Goal: Task Accomplishment & Management: Use online tool/utility

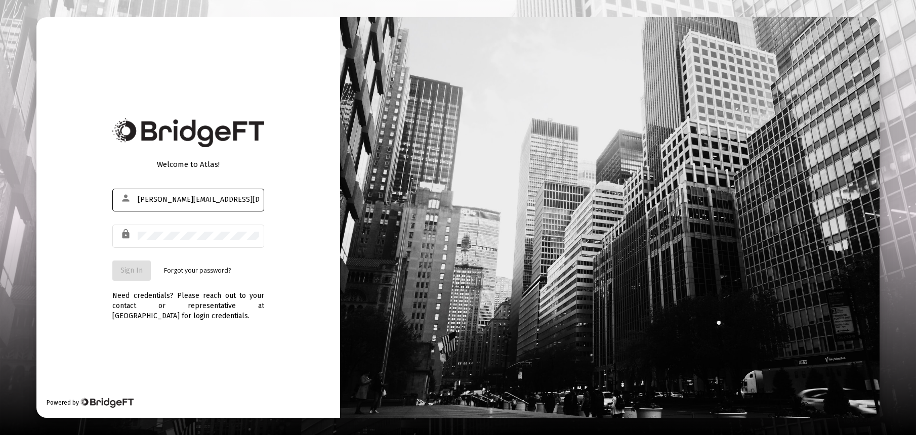
type input "[PERSON_NAME][EMAIL_ADDRESS][DOMAIN_NAME]"
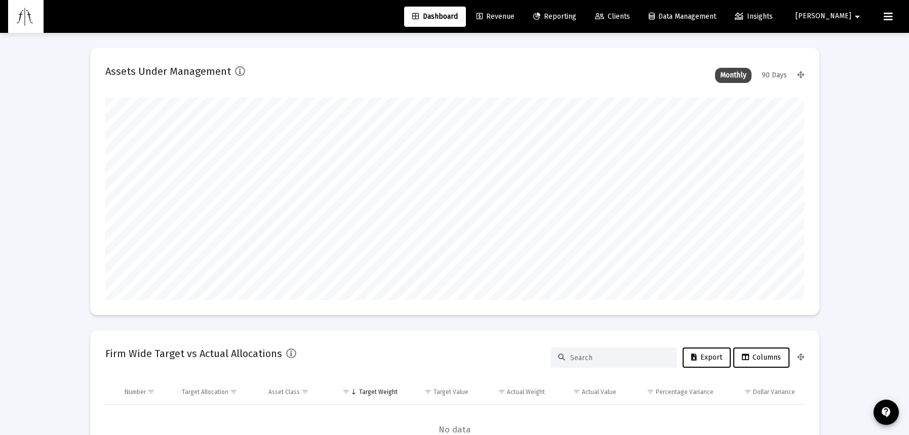
scroll to position [203, 699]
type input "[DATE]"
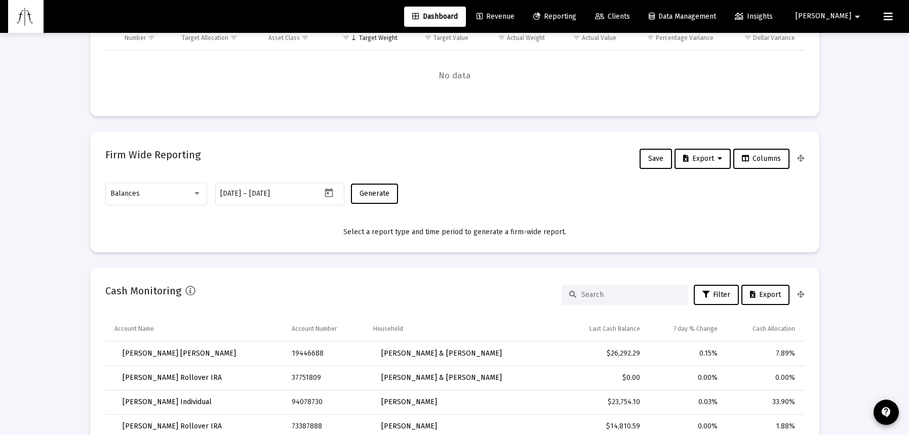
scroll to position [203, 327]
click at [330, 194] on icon "Open calendar" at bounding box center [329, 193] width 11 height 11
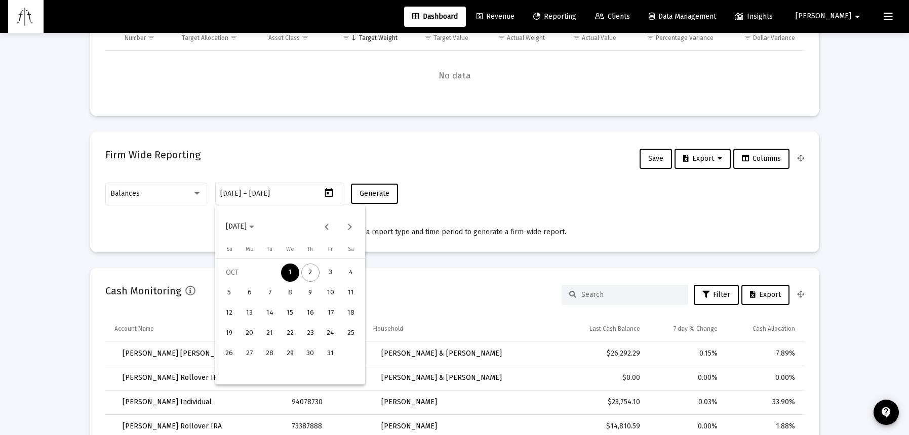
click at [326, 225] on button "Previous month" at bounding box center [326, 227] width 20 height 20
click at [253, 376] on div "30" at bounding box center [249, 374] width 18 height 18
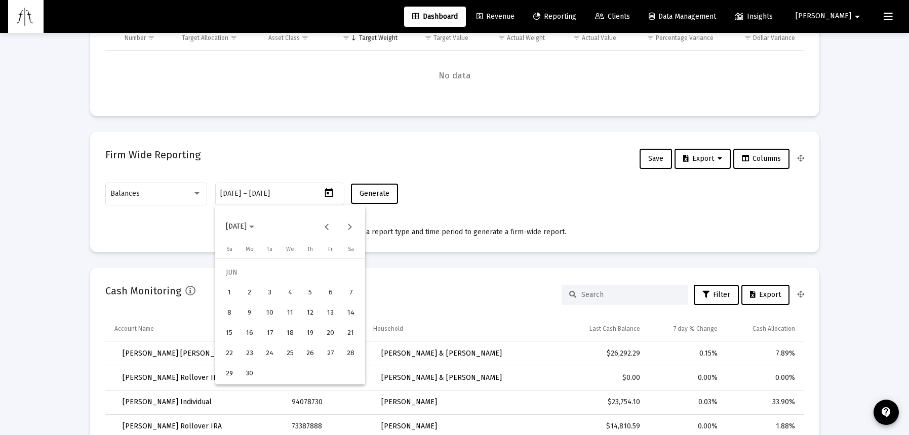
type input "[DATE]"
click at [245, 376] on div "30" at bounding box center [249, 374] width 18 height 18
type input "[DATE]"
click at [377, 190] on span "Generate" at bounding box center [374, 193] width 30 height 9
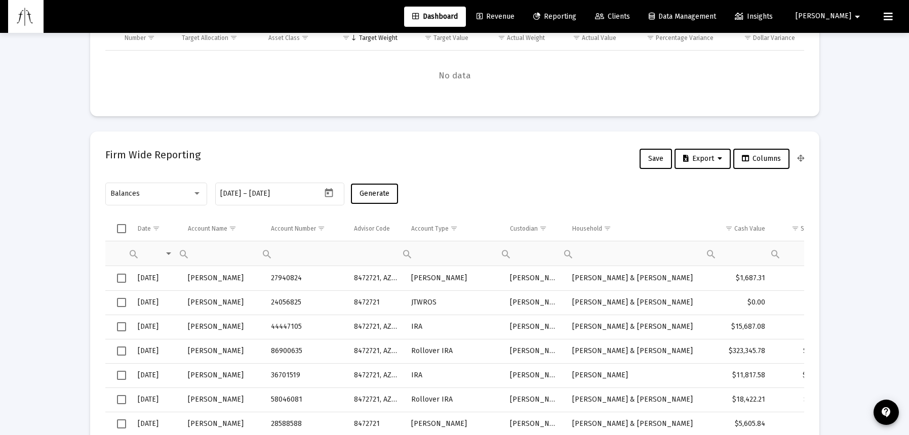
click at [718, 160] on icon at bounding box center [719, 158] width 5 height 7
click at [707, 188] on button "Export All Rows" at bounding box center [704, 185] width 69 height 24
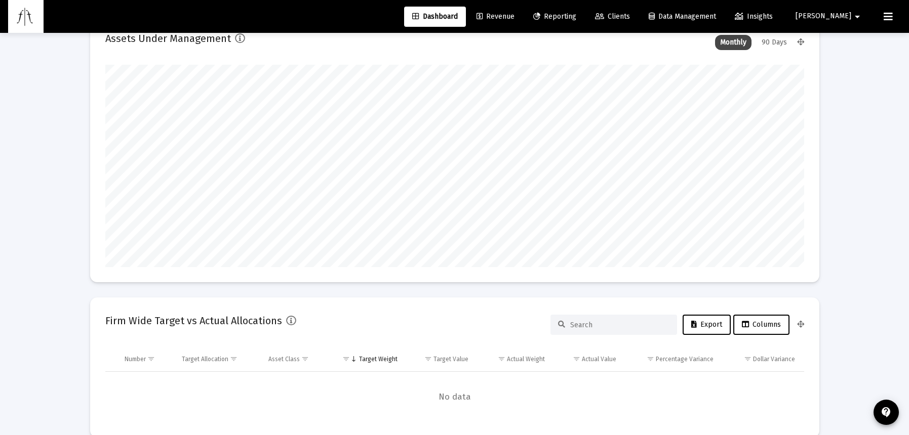
scroll to position [0, 0]
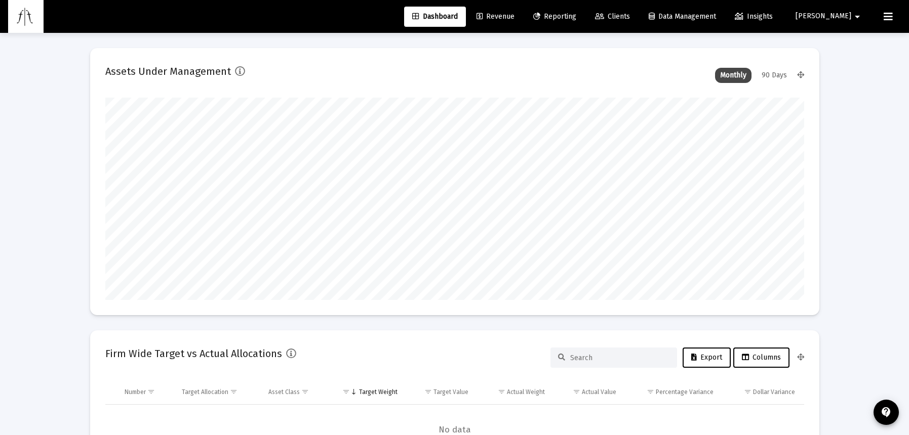
click at [514, 17] on span "Revenue" at bounding box center [495, 16] width 38 height 9
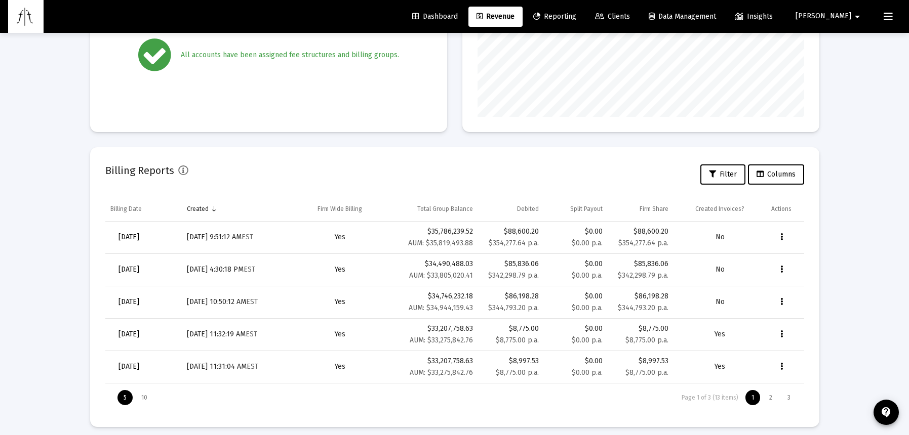
scroll to position [238, 0]
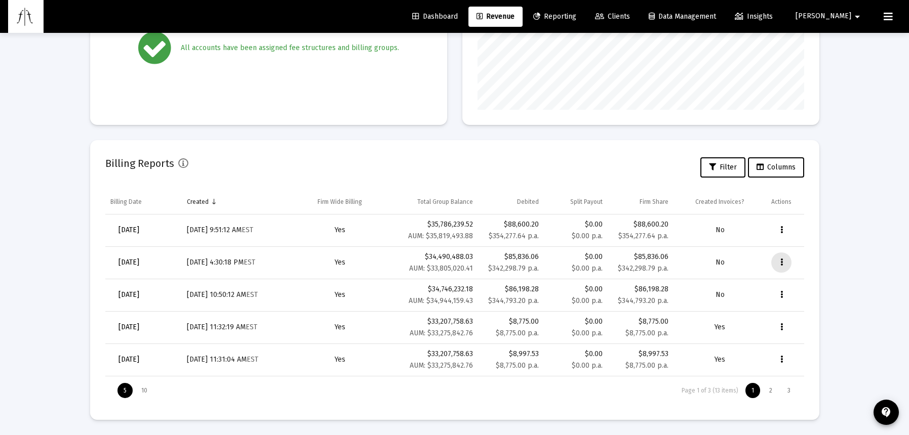
click at [780, 263] on icon "Data grid" at bounding box center [781, 263] width 3 height 12
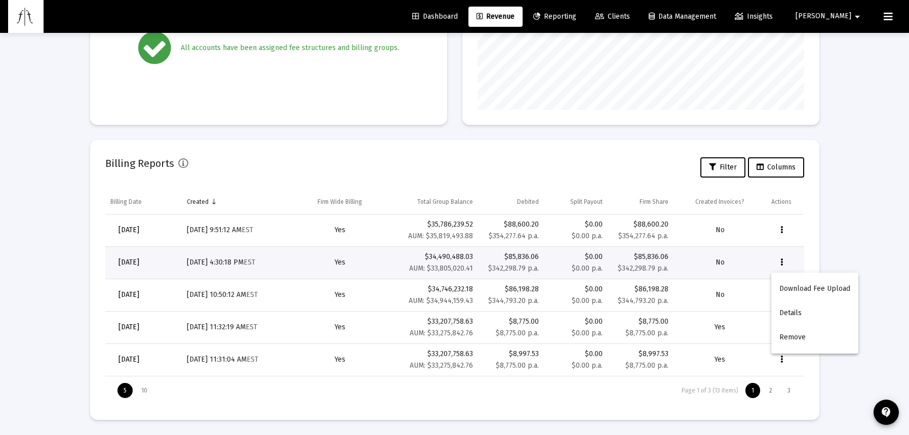
click at [811, 291] on button "Download Fee Upload" at bounding box center [814, 289] width 87 height 24
